Goal: Transaction & Acquisition: Purchase product/service

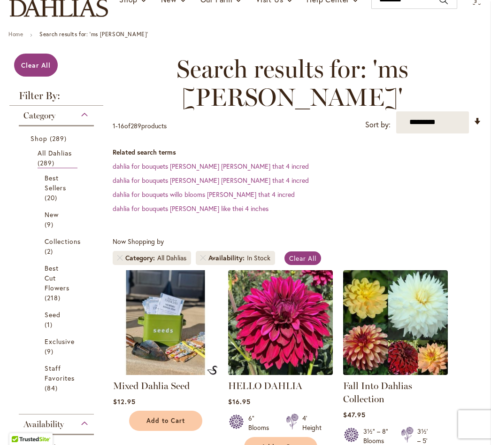
scroll to position [111, 0]
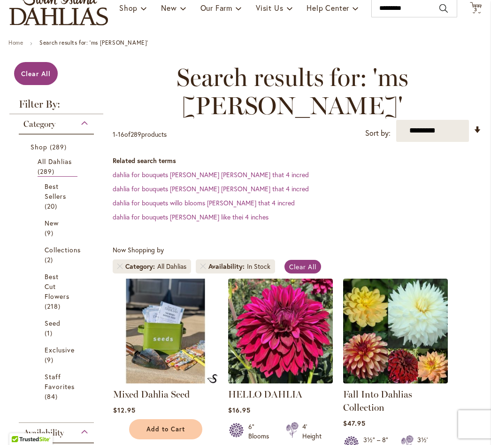
click at [62, 177] on link "All Dahlias 289 items" at bounding box center [58, 166] width 40 height 20
click at [54, 176] on span "289 items" at bounding box center [47, 171] width 19 height 10
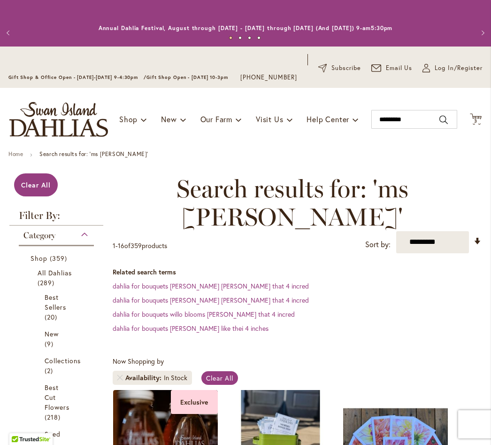
click at [75, 305] on li "Best Sellers 20 items" at bounding box center [57, 307] width 38 height 34
click at [62, 263] on span "359 items" at bounding box center [60, 258] width 20 height 10
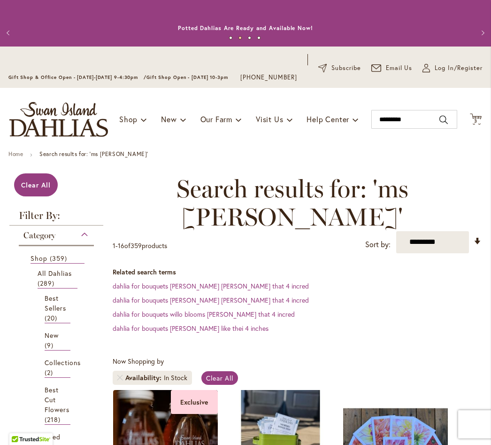
click at [54, 278] on span "All Dahlias" at bounding box center [55, 273] width 35 height 9
click at [52, 288] on span "289 items" at bounding box center [47, 283] width 19 height 10
click at [61, 288] on link "All Dahlias 289 items" at bounding box center [58, 278] width 40 height 20
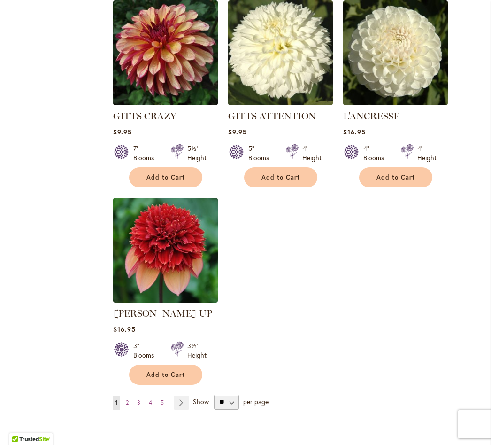
scroll to position [1230, 0]
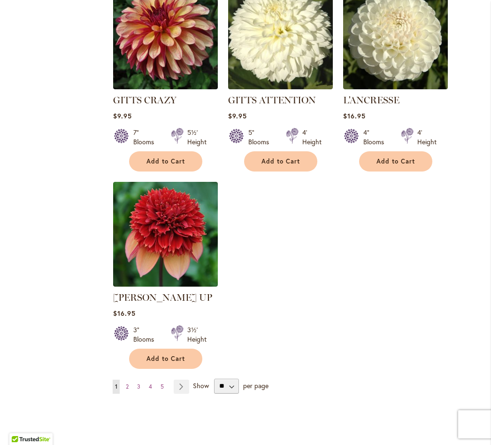
click at [128, 380] on link "Page 2" at bounding box center [128, 387] width 8 height 14
click at [231, 379] on select "** ** ** **" at bounding box center [226, 386] width 25 height 15
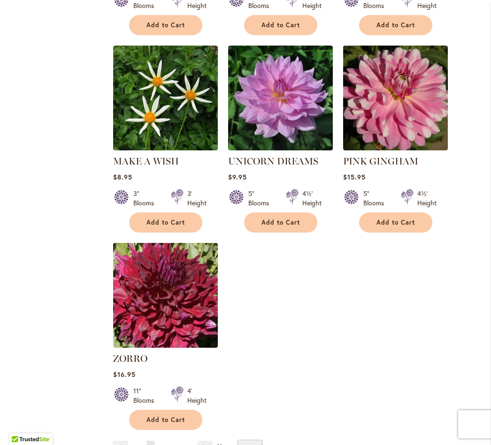
scroll to position [1170, 0]
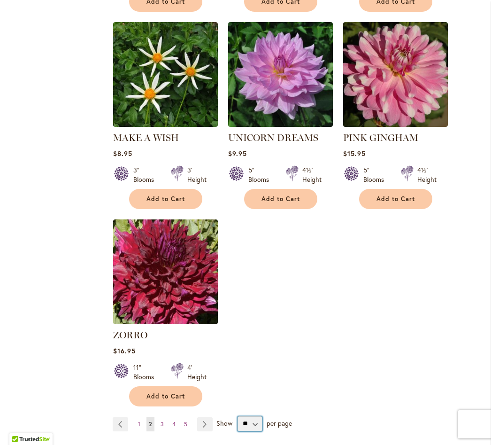
click at [248, 416] on select "** ** ** **" at bounding box center [250, 423] width 25 height 15
select select "**"
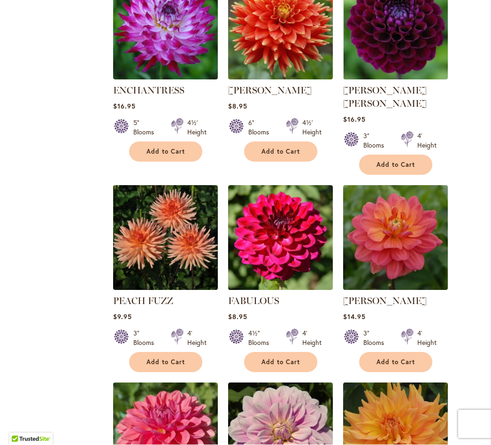
scroll to position [808, 0]
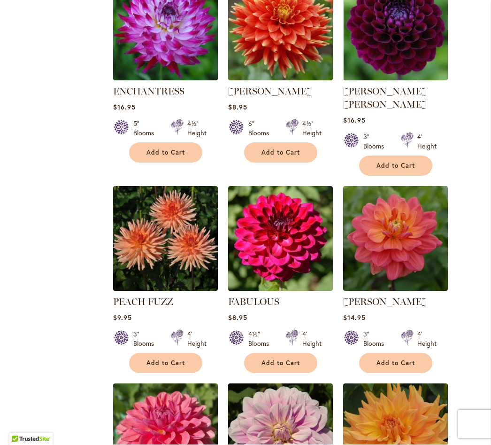
click at [412, 359] on span "Add to Cart" at bounding box center [396, 363] width 39 height 8
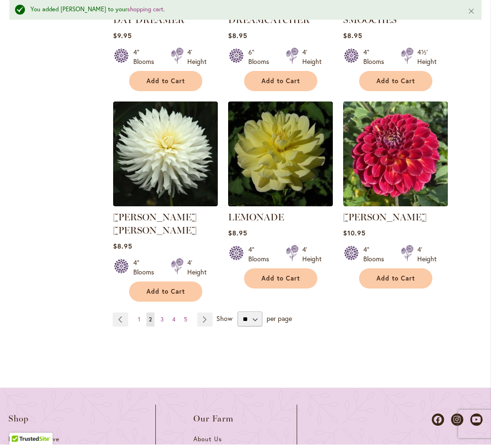
scroll to position [3334, 0]
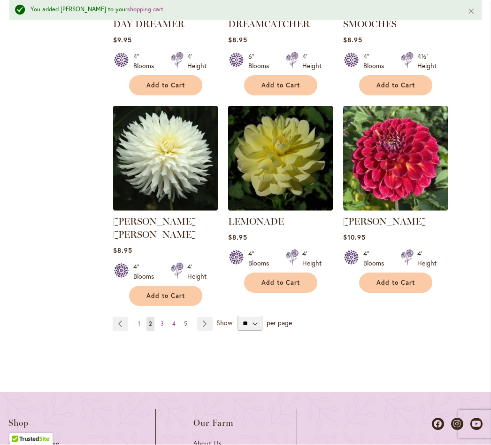
click at [161, 320] on span "3" at bounding box center [162, 323] width 3 height 7
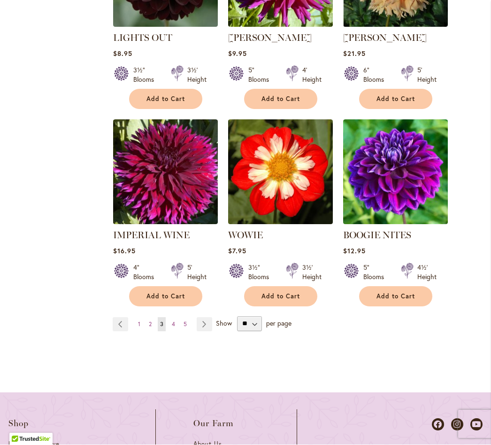
scroll to position [3282, 0]
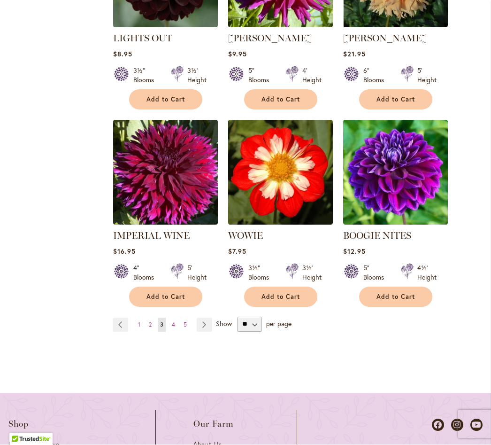
click at [173, 318] on link "Page 4" at bounding box center [174, 325] width 8 height 14
click at [176, 318] on link "Page 4" at bounding box center [174, 325] width 8 height 14
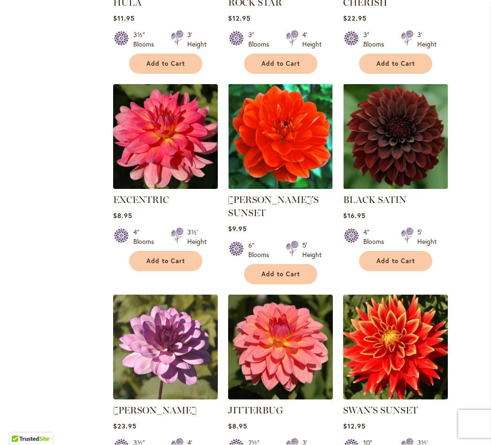
scroll to position [1922, 0]
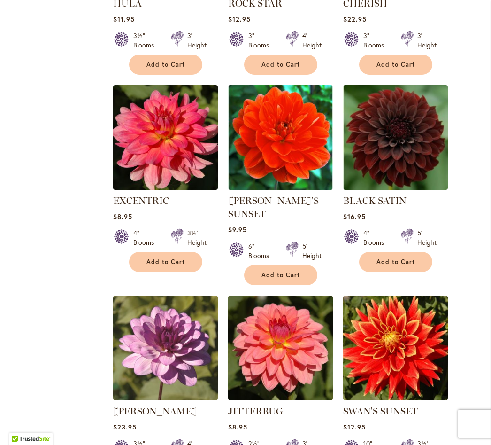
click at [168, 258] on span "Add to Cart" at bounding box center [166, 262] width 39 height 8
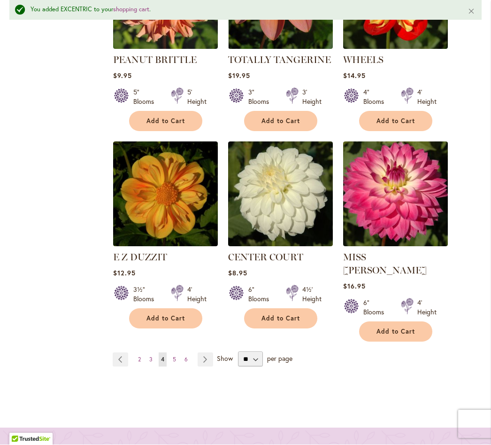
scroll to position [3300, 0]
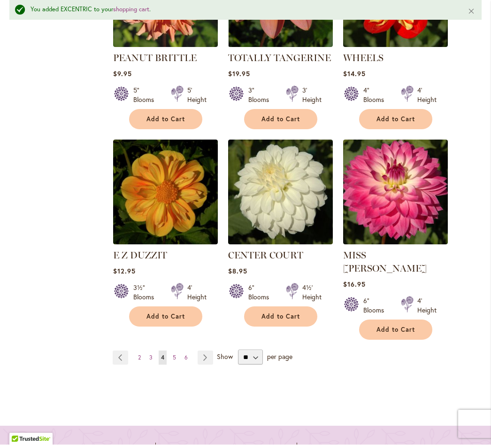
click at [177, 351] on link "Page 5" at bounding box center [175, 358] width 8 height 14
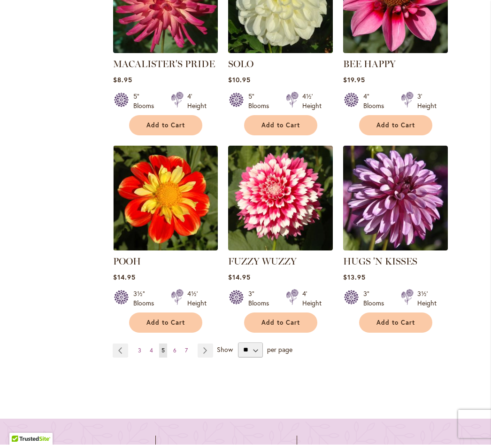
scroll to position [3247, 0]
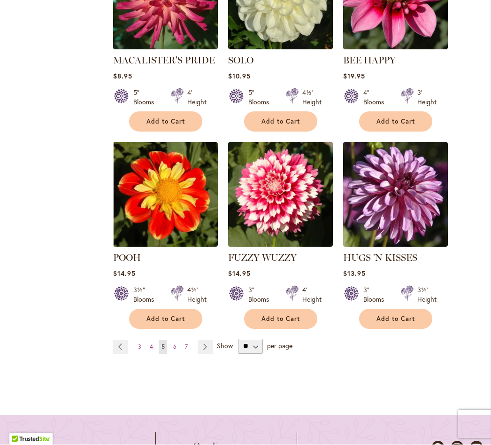
click at [173, 343] on span "6" at bounding box center [174, 346] width 3 height 7
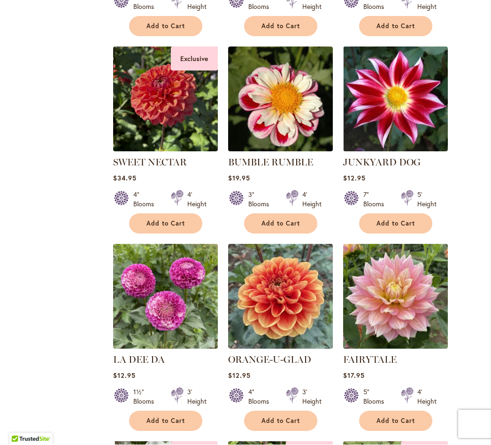
scroll to position [2761, 0]
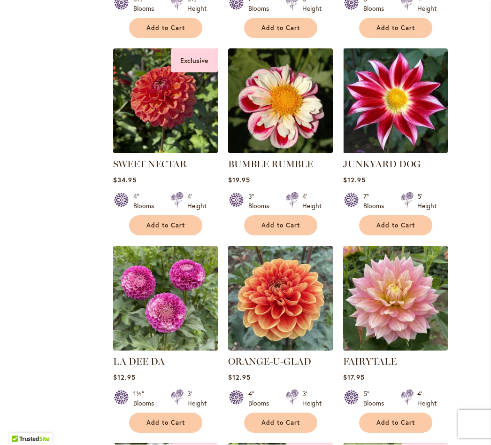
click at [283, 413] on button "Add to Cart" at bounding box center [280, 423] width 73 height 20
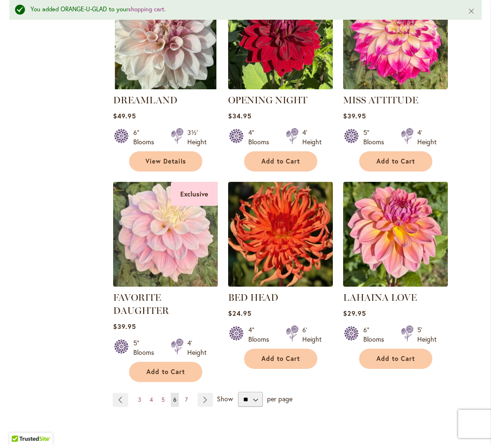
scroll to position [3265, 0]
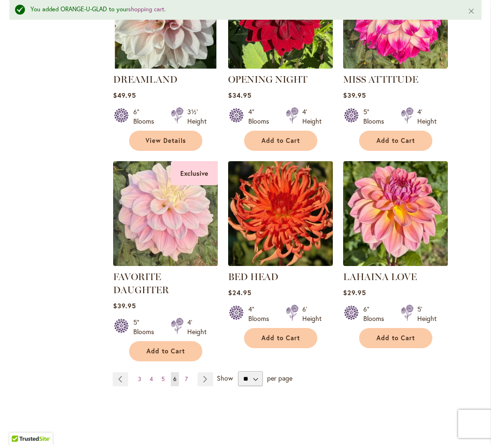
click at [184, 373] on link "Page 7" at bounding box center [187, 380] width 8 height 14
